Goal: Task Accomplishment & Management: Complete application form

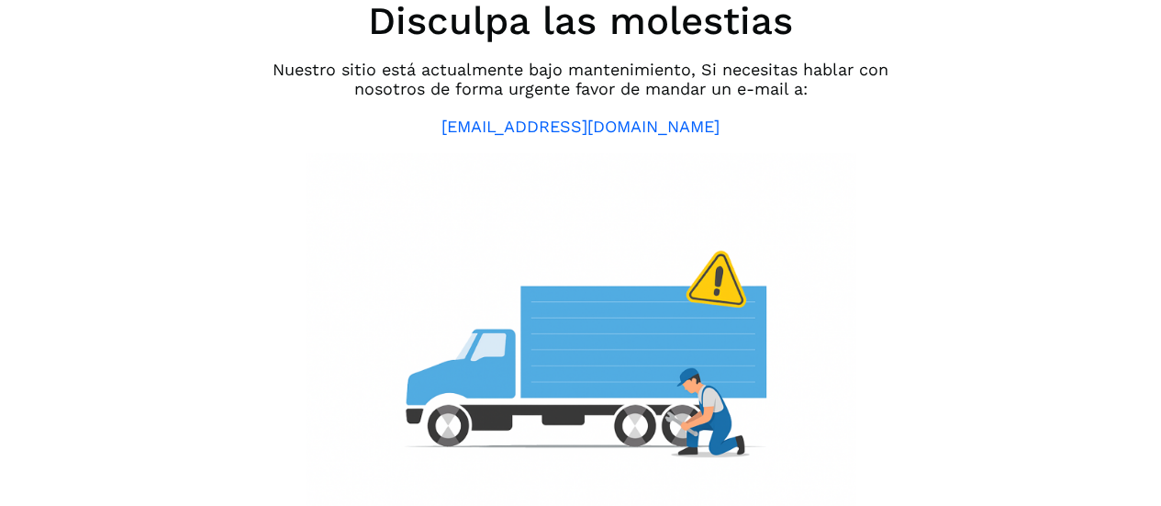
scroll to position [44, 0]
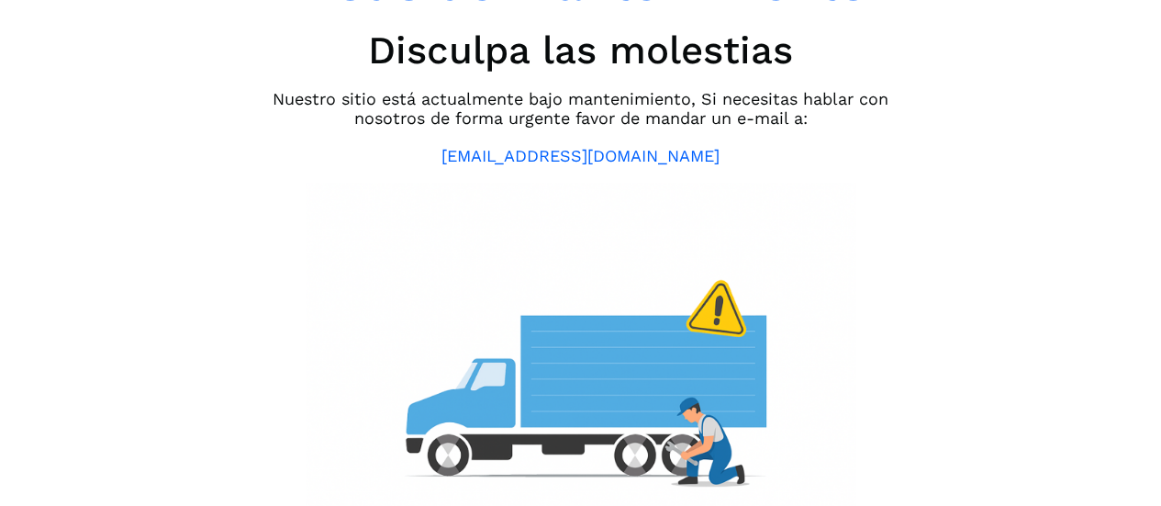
drag, startPoint x: 944, startPoint y: 226, endPoint x: 941, endPoint y: 212, distance: 14.0
click at [943, 221] on div "Modo de mantenimiento Disculpa las molestias Nuestro sitio está actualmente baj…" at bounding box center [580, 253] width 1161 height 506
